Goal: Information Seeking & Learning: Learn about a topic

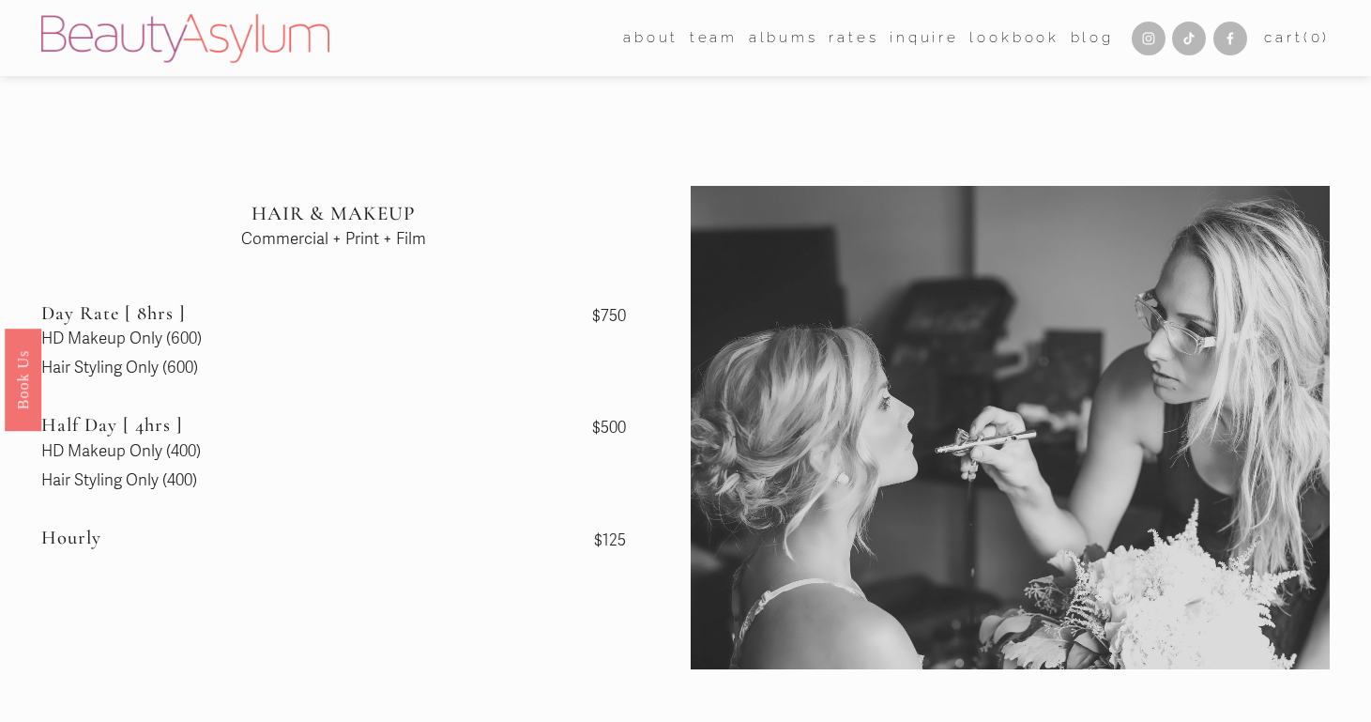
click at [840, 43] on link "Rates" at bounding box center [854, 37] width 50 height 28
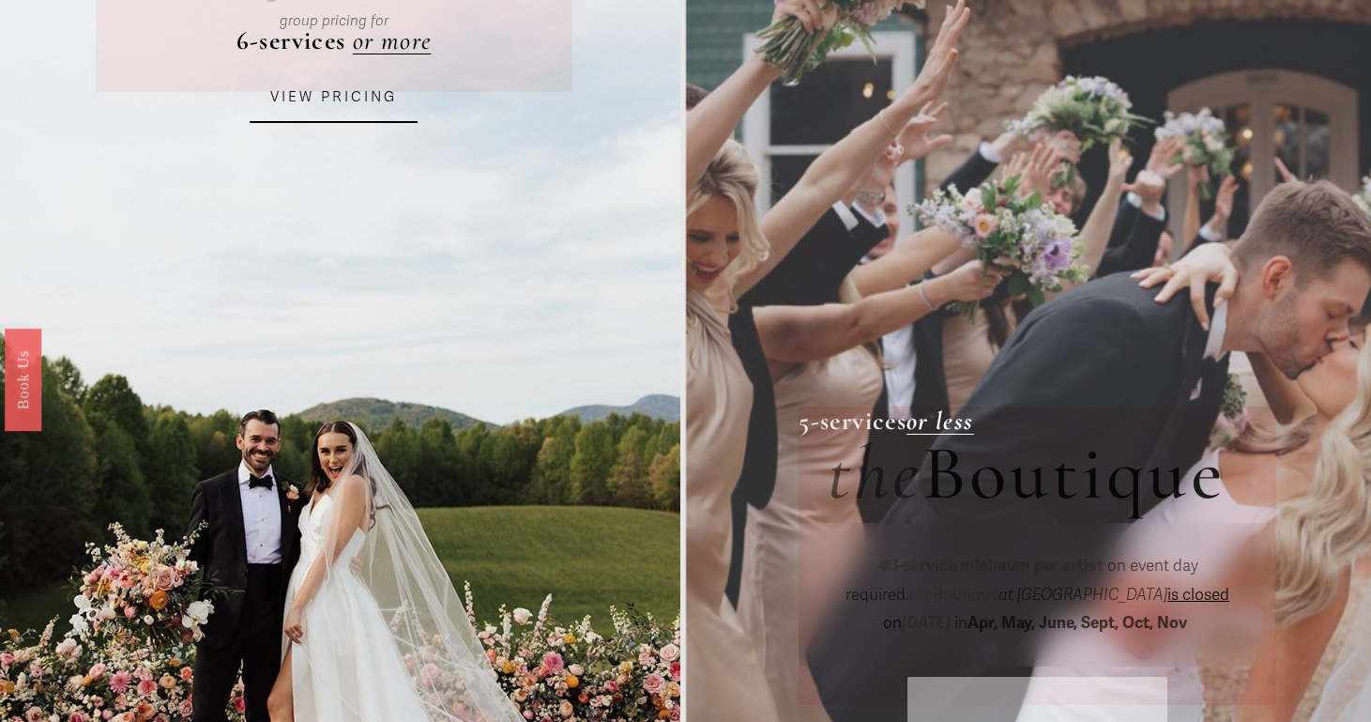
scroll to position [298, 0]
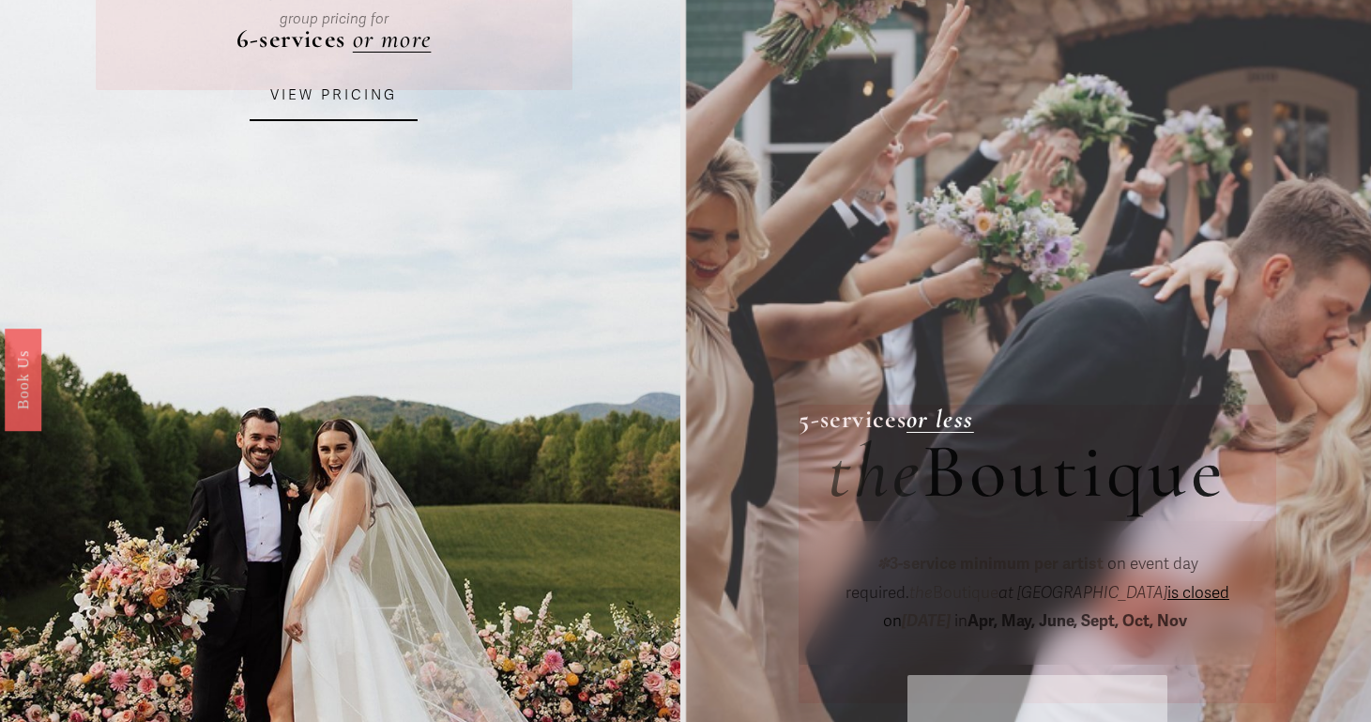
click at [325, 98] on link "VIEW PRICING" at bounding box center [334, 95] width 169 height 51
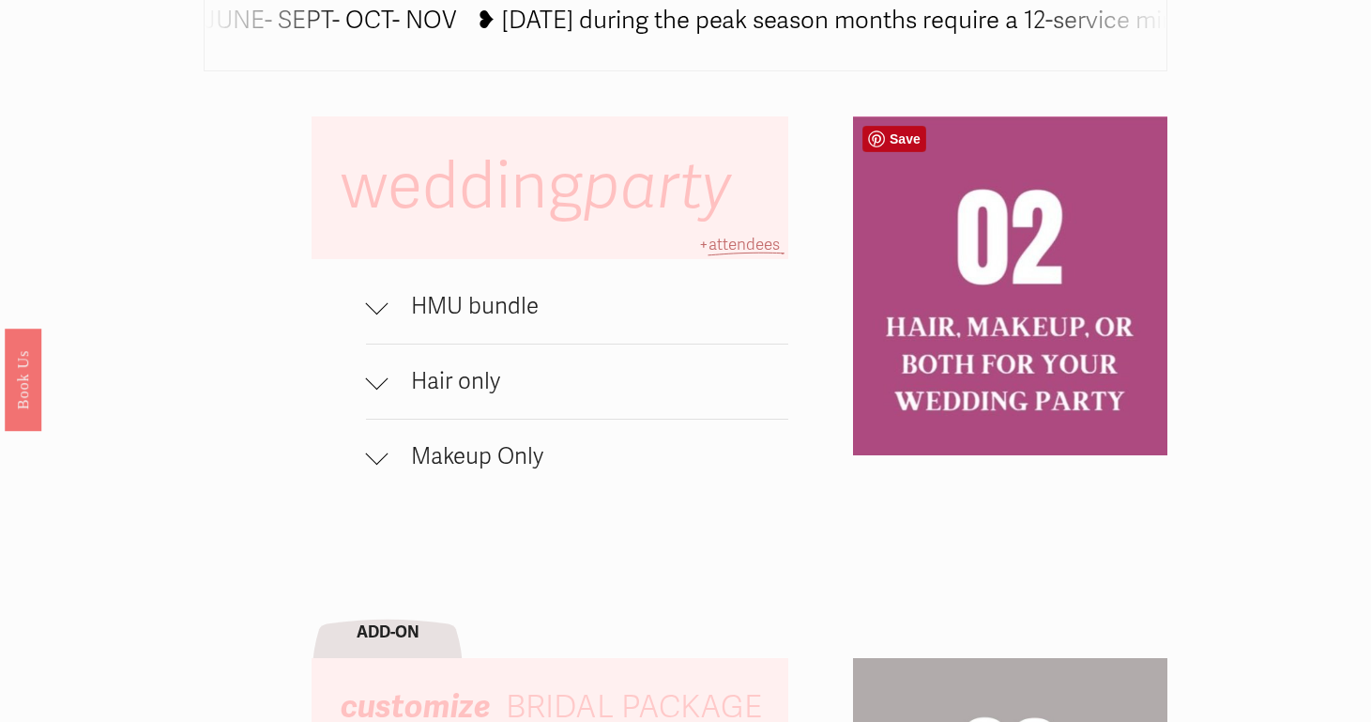
scroll to position [1157, 0]
